Goal: Use online tool/utility: Utilize a website feature to perform a specific function

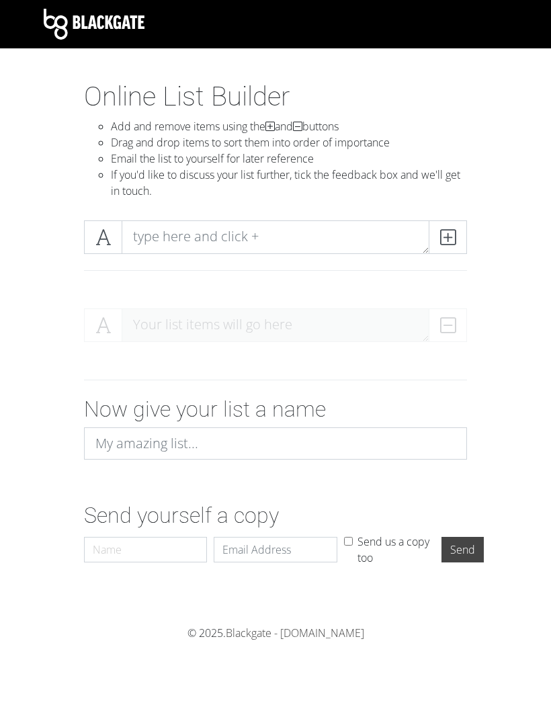
click at [442, 234] on icon at bounding box center [447, 237] width 15 height 13
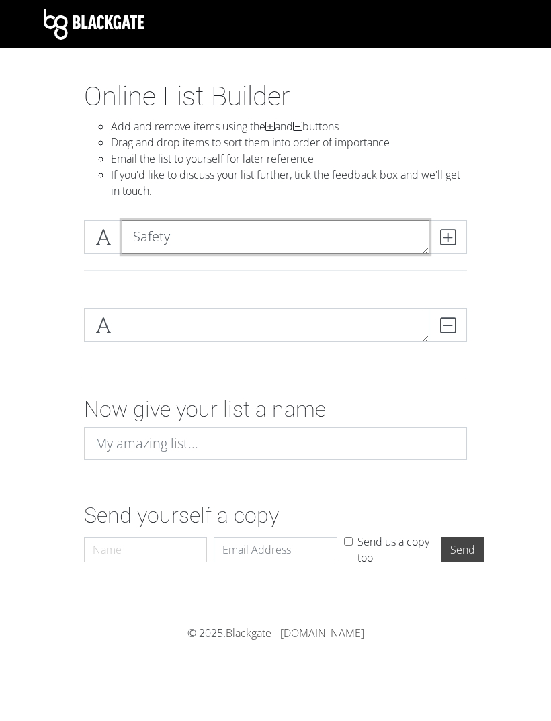
type textarea "Safety"
click at [444, 234] on icon at bounding box center [447, 237] width 15 height 13
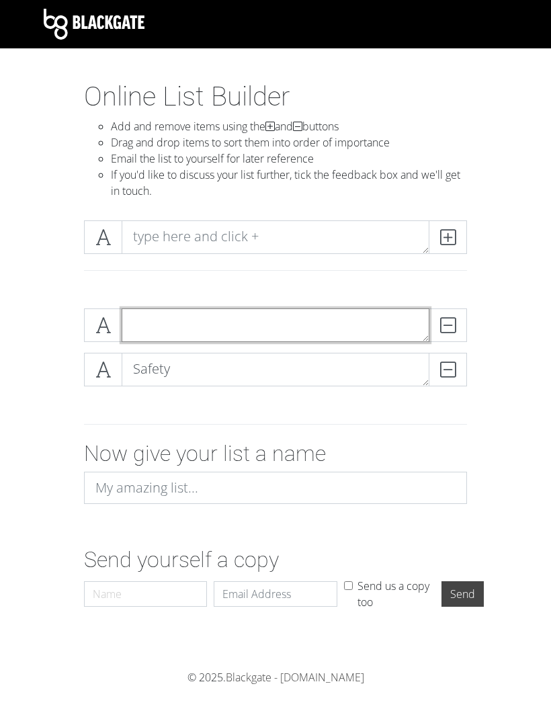
click at [370, 329] on textarea at bounding box center [276, 325] width 308 height 34
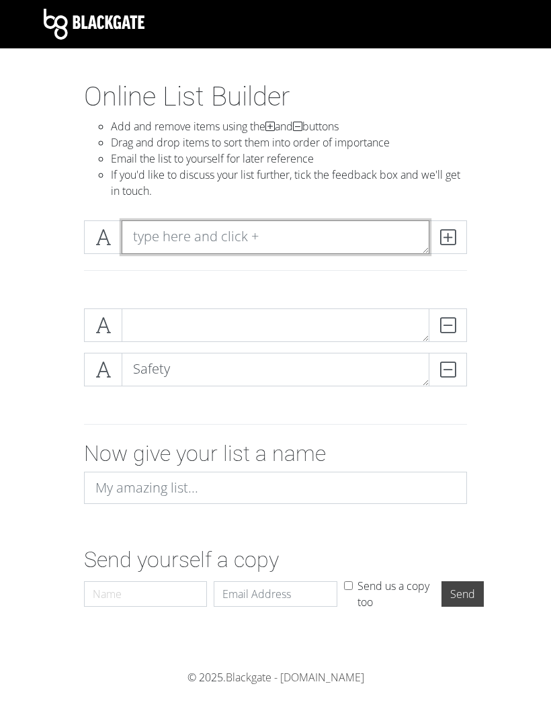
click at [382, 240] on textarea at bounding box center [276, 237] width 308 height 34
type textarea "Availability"
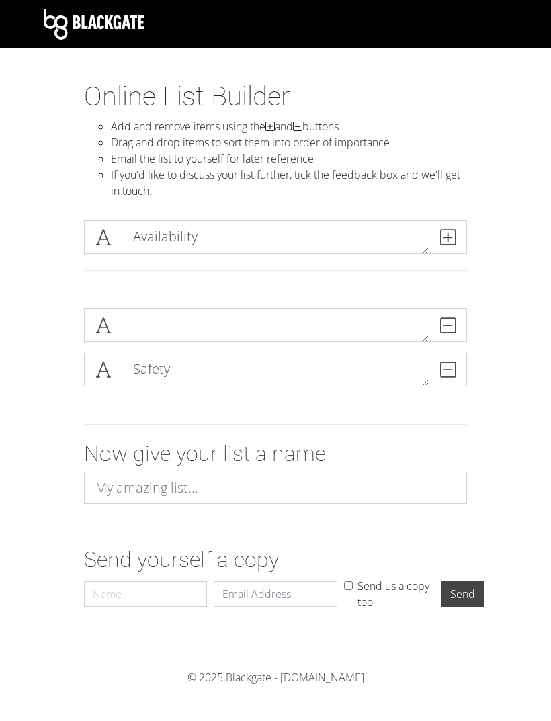
click at [447, 241] on icon at bounding box center [447, 237] width 15 height 13
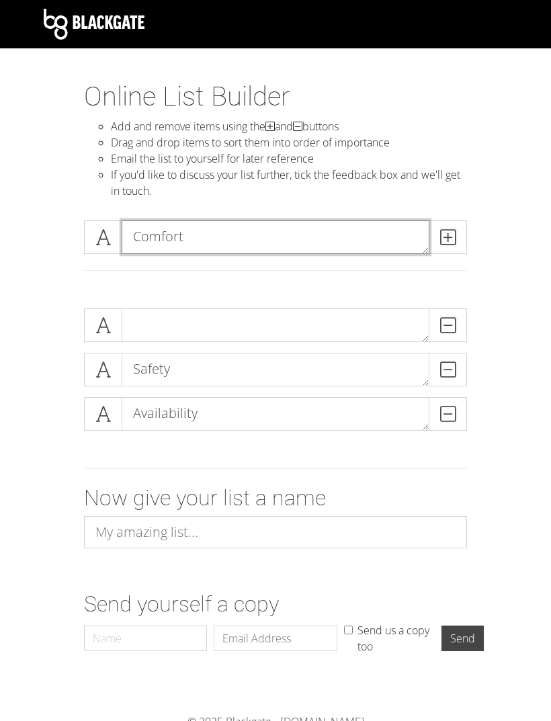
type textarea "Comfort"
click at [444, 240] on icon at bounding box center [447, 237] width 15 height 13
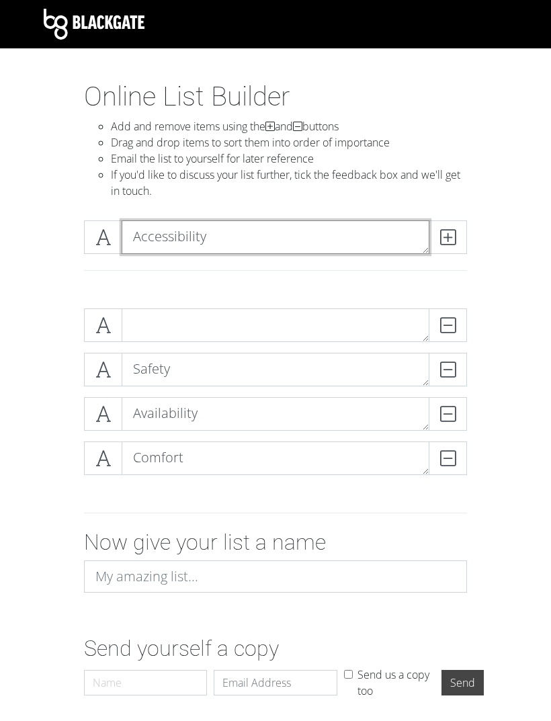
type textarea "Accessibility"
click at [444, 239] on icon at bounding box center [447, 237] width 15 height 13
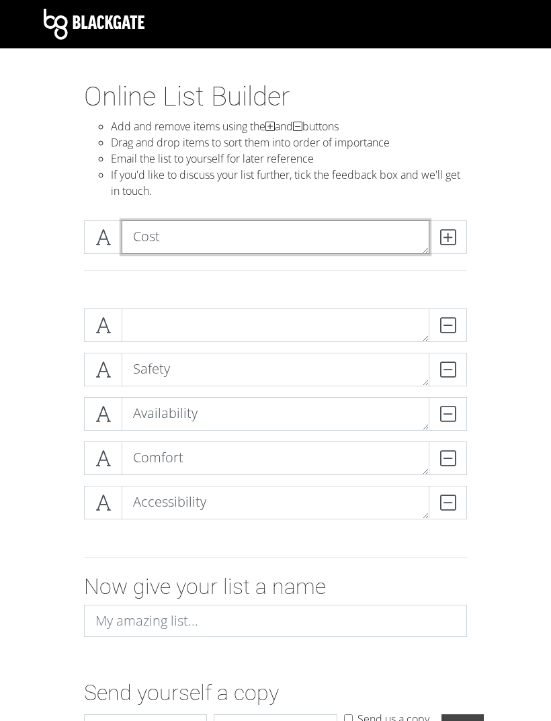
type textarea "Cost"
click at [433, 238] on span at bounding box center [448, 237] width 38 height 34
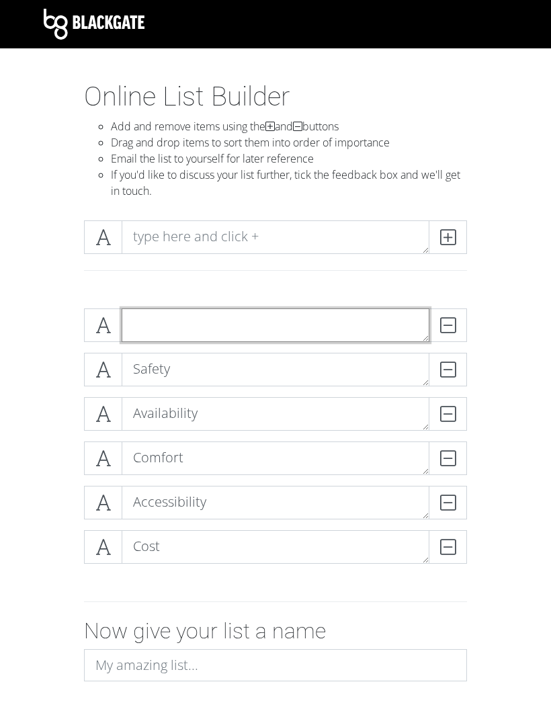
click at [388, 322] on textarea at bounding box center [276, 325] width 308 height 34
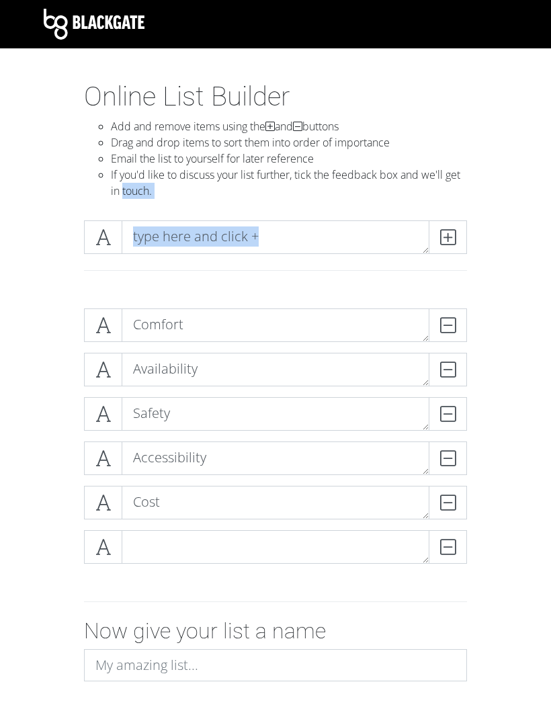
click at [42, 334] on div "Comfort DELETE Availability DELETE Safety DELETE Accessibility DELETE Cost DELE…" at bounding box center [276, 442] width 484 height 288
click at [27, 286] on section "Online List Builder Add and remove items using the and buttons Drag and drop it…" at bounding box center [275, 464] width 551 height 767
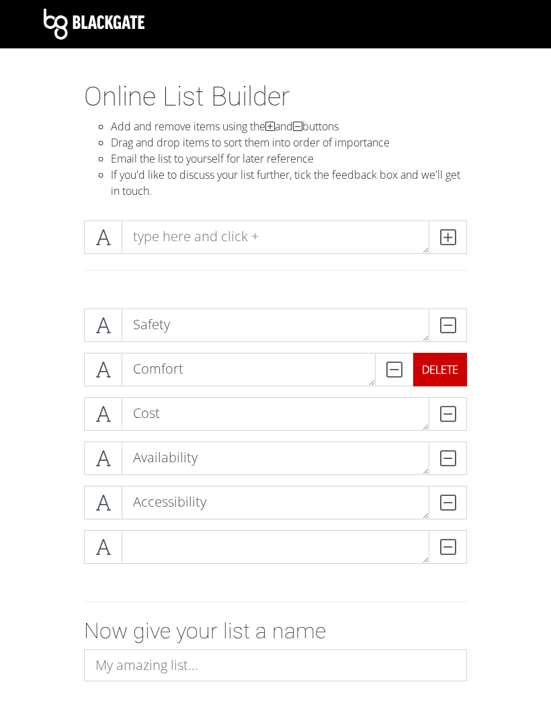
click at [453, 373] on div "DELETE" at bounding box center [440, 370] width 54 height 34
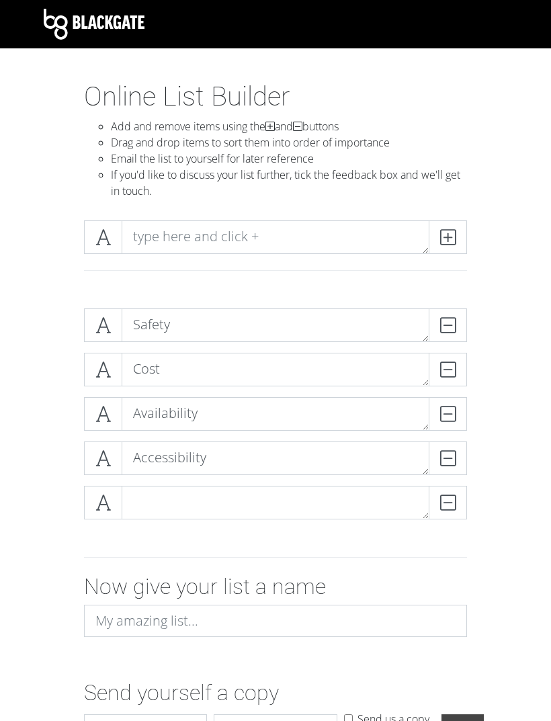
click at [462, 229] on span at bounding box center [448, 237] width 38 height 34
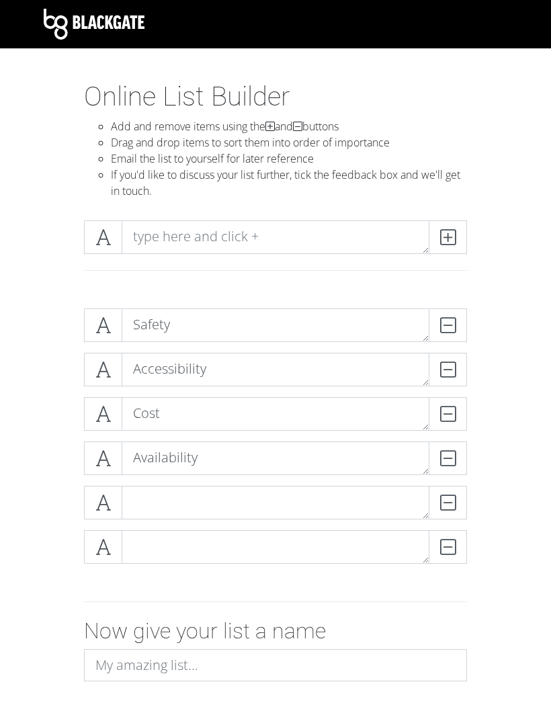
click at [509, 384] on div "Safety DELETE Accessibility DELETE Cost DELETE Availability DELETE DELETE DELETE" at bounding box center [276, 442] width 484 height 288
click at [215, 530] on textarea at bounding box center [276, 547] width 308 height 34
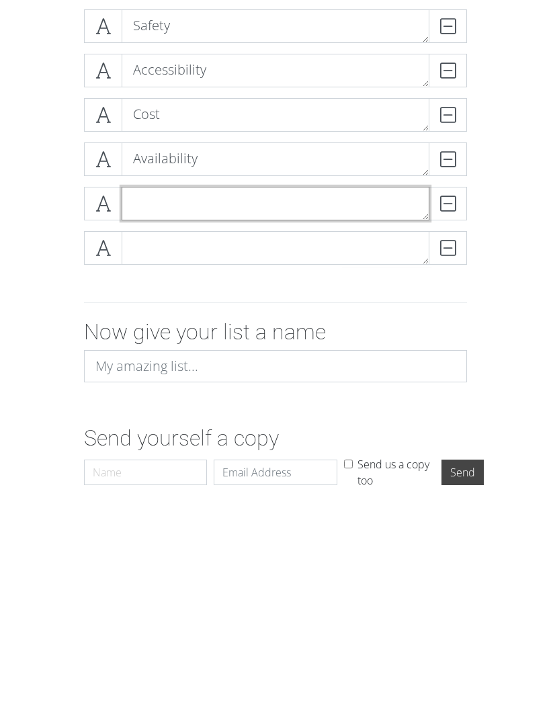
click at [210, 413] on textarea at bounding box center [276, 430] width 308 height 34
type textarea "Comfort"
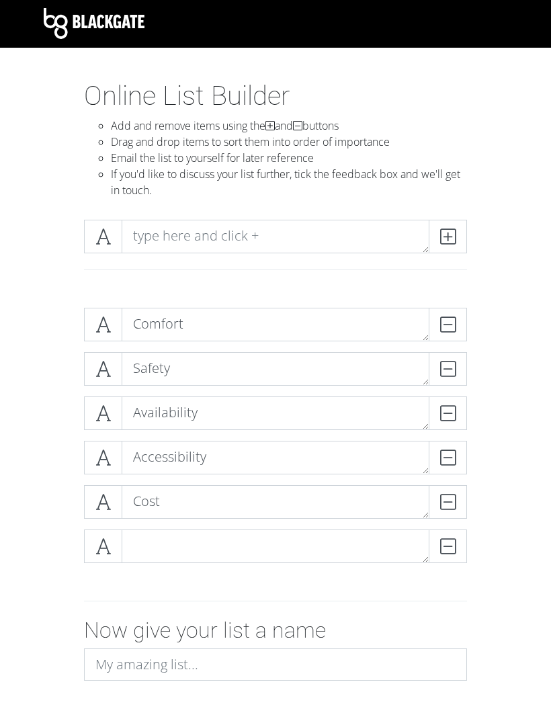
scroll to position [0, 0]
click at [64, 365] on div "Comfort DELETE Safety DELETE Availability DELETE Accessibility DELETE Cost DELE…" at bounding box center [276, 442] width 484 height 288
click at [54, 495] on div "Comfort DELETE Safety DELETE Availability DELETE Accessibility DELETE Cost DELE…" at bounding box center [276, 442] width 484 height 288
click at [16, 409] on form "Comfort DELETE Safety DELETE Availability DELETE Accessibility DELETE Cost DELE…" at bounding box center [275, 546] width 551 height 496
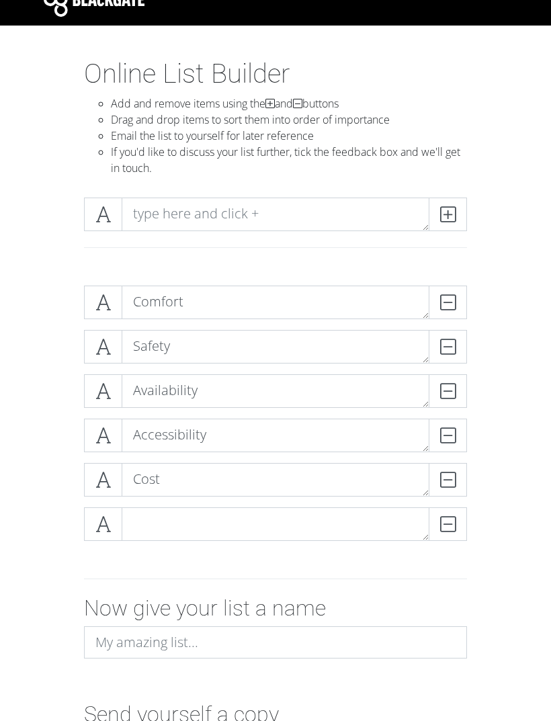
scroll to position [24, 0]
checkbox input "true"
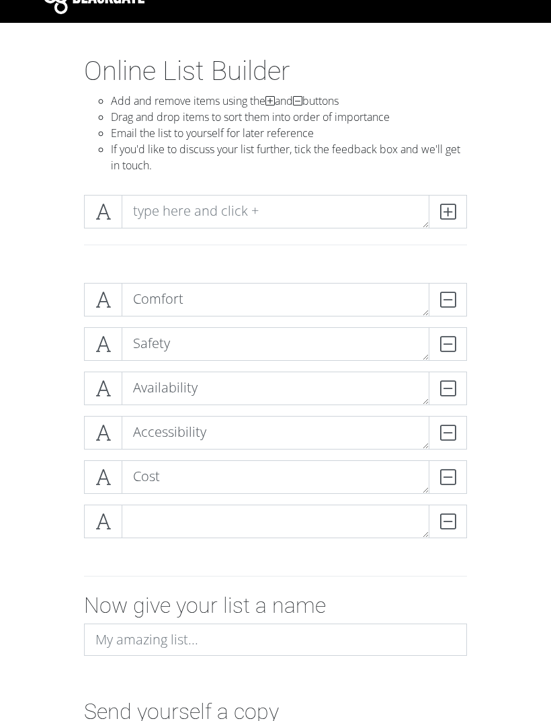
scroll to position [26, 0]
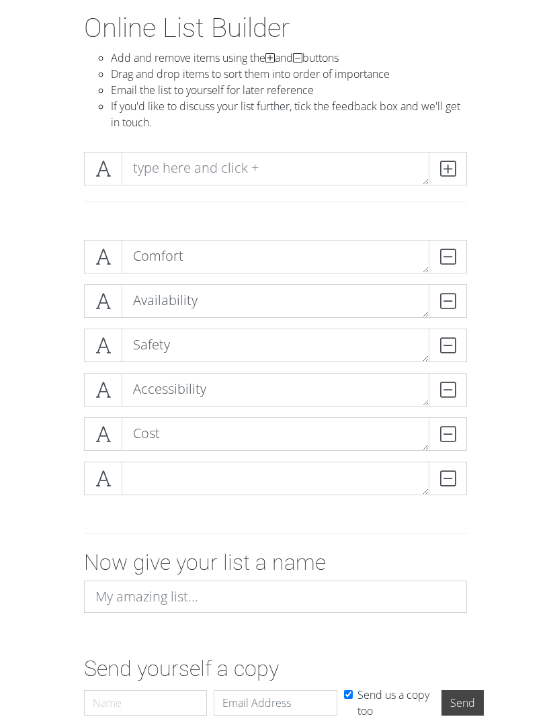
scroll to position [69, 0]
click at [458, 247] on div "DELETE" at bounding box center [440, 257] width 54 height 34
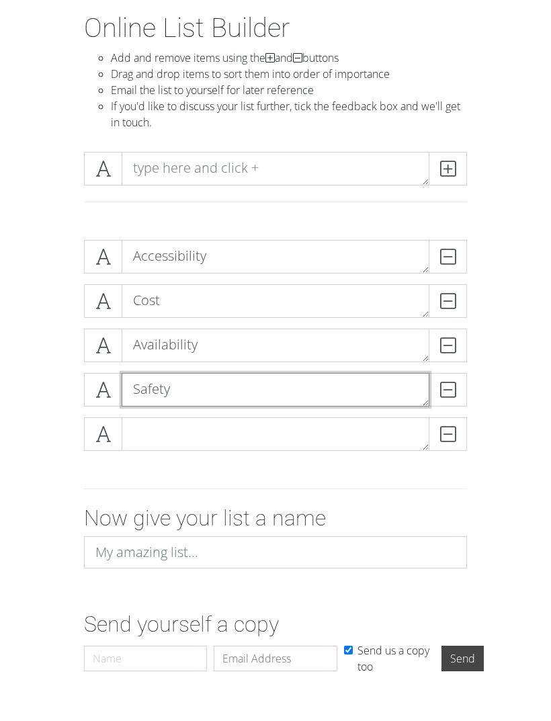
click at [274, 406] on textarea "Safety" at bounding box center [276, 390] width 308 height 34
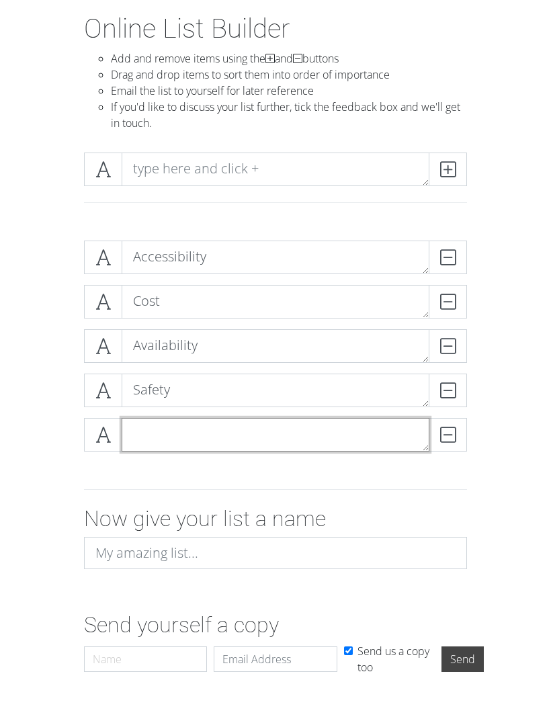
click at [357, 437] on textarea at bounding box center [276, 435] width 308 height 34
type textarea "Comfort"
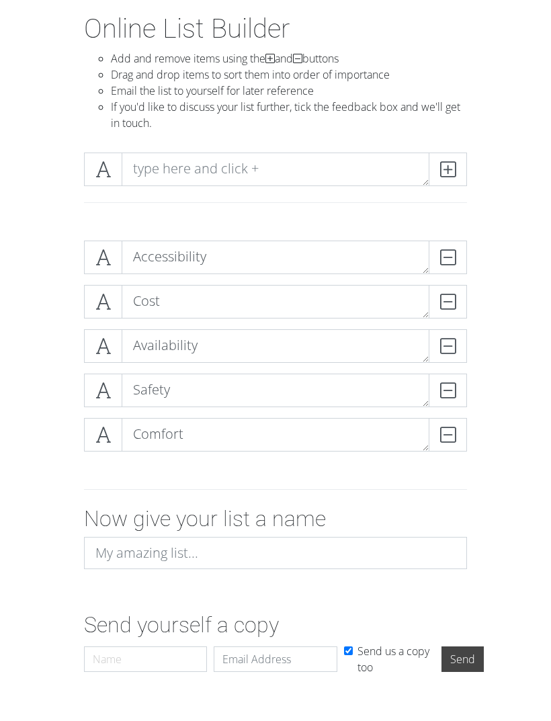
scroll to position [69, 0]
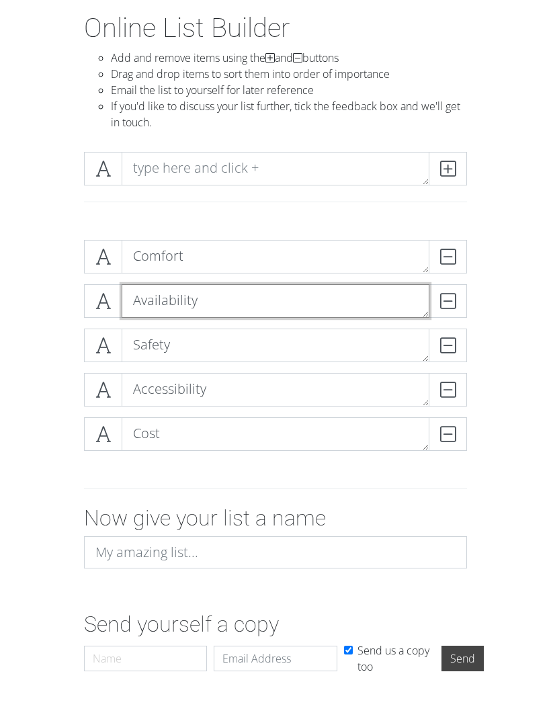
click at [127, 288] on textarea "Availability" at bounding box center [276, 301] width 308 height 34
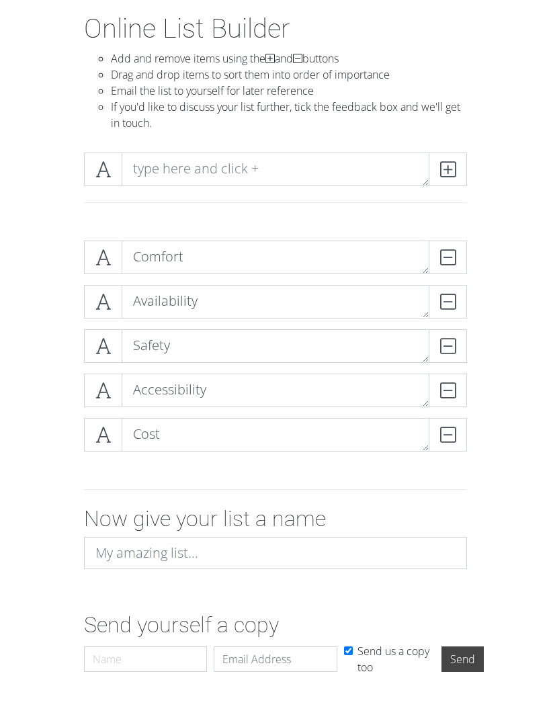
click at [32, 353] on form "Comfort DELETE Availability DELETE Safety DELETE Accessibility DELETE Cost DELE…" at bounding box center [275, 456] width 551 height 452
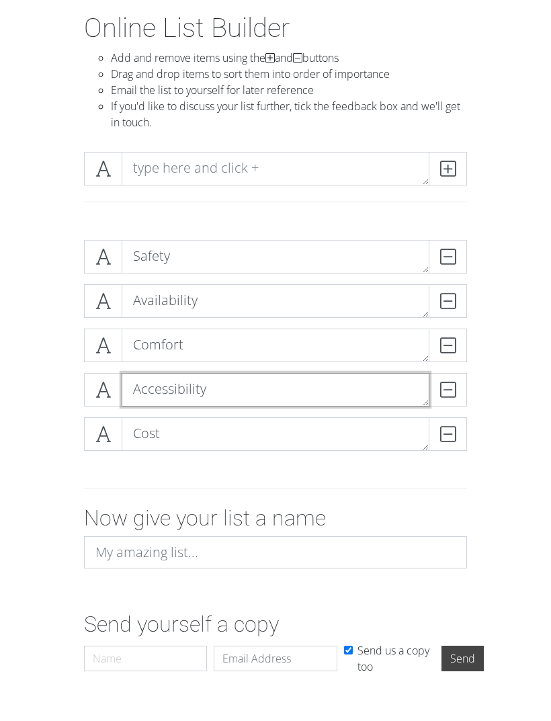
click at [246, 395] on textarea "Accessibility" at bounding box center [276, 390] width 308 height 34
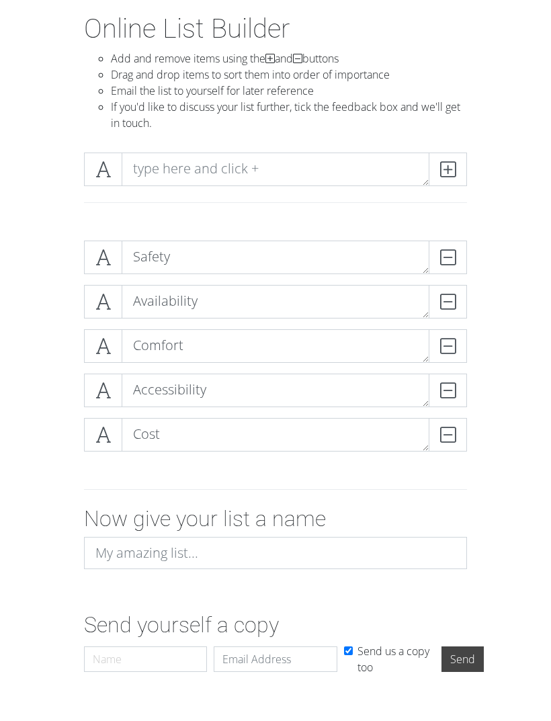
click at [523, 292] on form "Safety DELETE Availability DELETE Comfort DELETE Accessibility DELETE Cost DELE…" at bounding box center [275, 456] width 551 height 452
click at [447, 168] on icon at bounding box center [447, 168] width 15 height 13
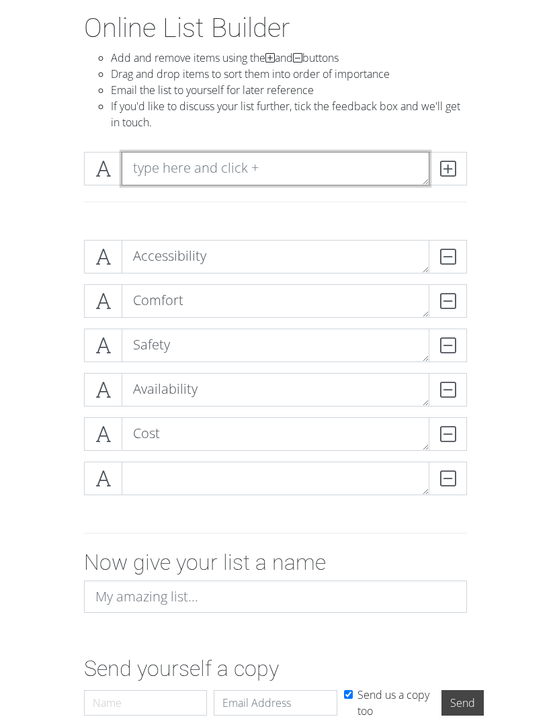
scroll to position [68, 0]
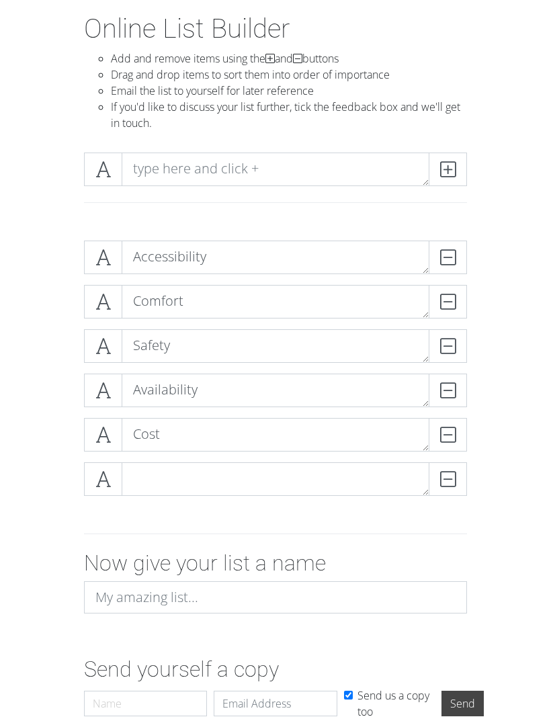
click at [502, 230] on div "Accessibility DELETE Comfort DELETE Safety DELETE Availability DELETE Cost DELE…" at bounding box center [276, 374] width 484 height 288
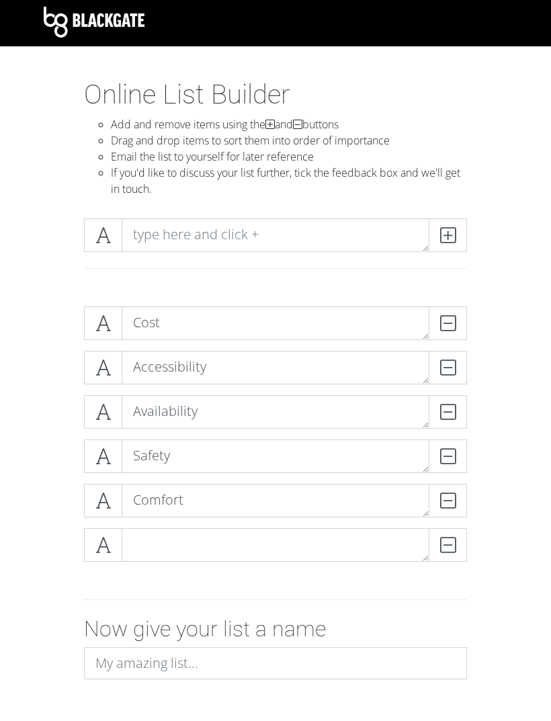
scroll to position [0, 0]
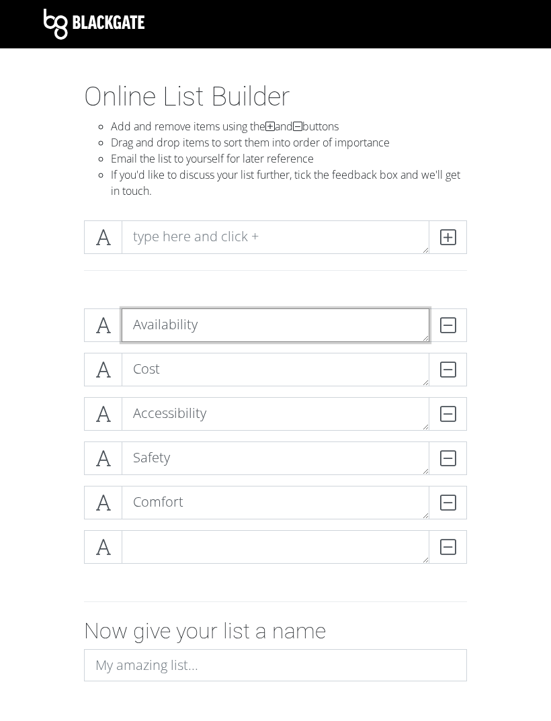
click at [263, 316] on textarea "Availability" at bounding box center [276, 325] width 308 height 34
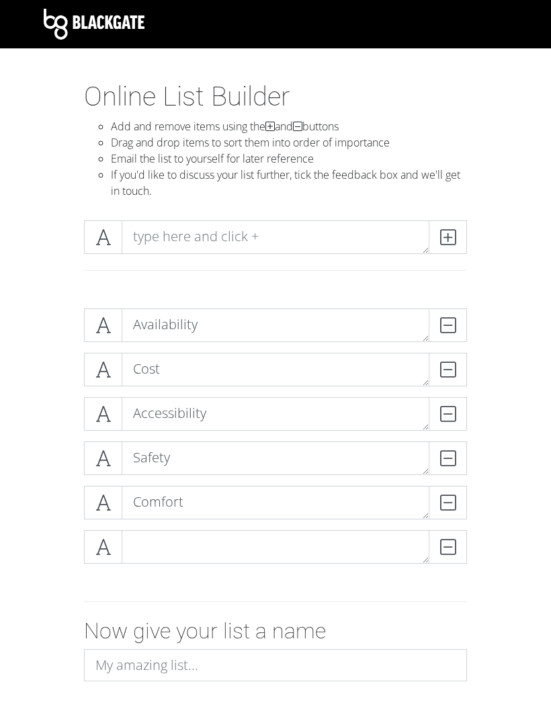
click at [356, 267] on div at bounding box center [275, 270] width 403 height 11
click at [214, 9] on div "Blackgate" at bounding box center [276, 24] width 484 height 38
click at [46, 337] on div "Safety DELETE Availability DELETE Comfort DELETE Accessibility DELETE Cost DELE…" at bounding box center [276, 442] width 484 height 288
click at [56, 365] on div "Safety DELETE Cost DELETE Availability DELETE Comfort DELETE Accessibility DELE…" at bounding box center [276, 442] width 484 height 288
